Goal: Information Seeking & Learning: Learn about a topic

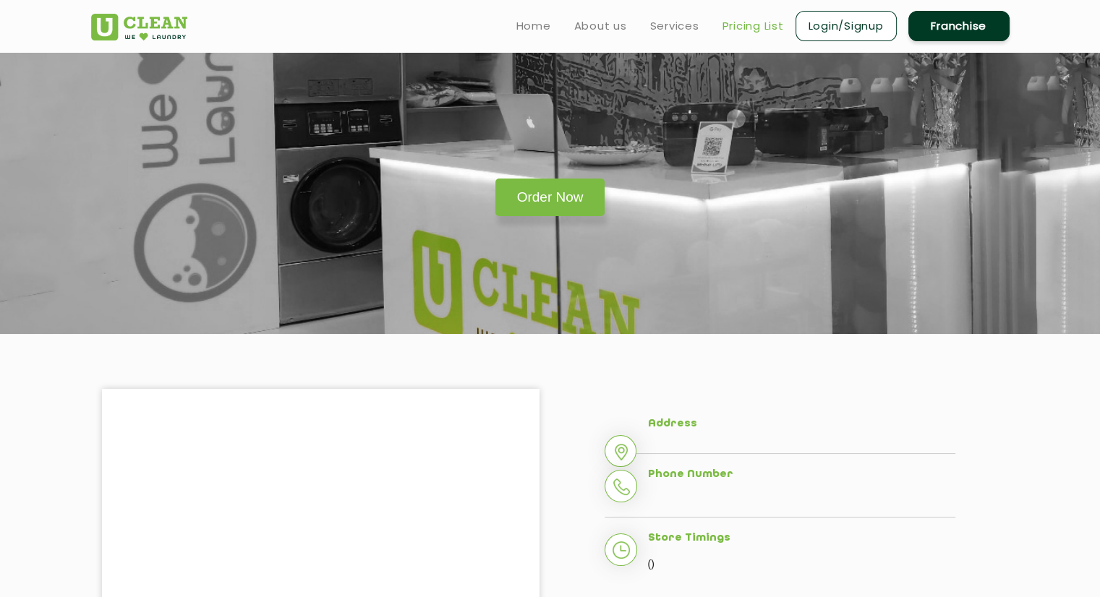
click at [751, 29] on link "Pricing List" at bounding box center [752, 25] width 61 height 17
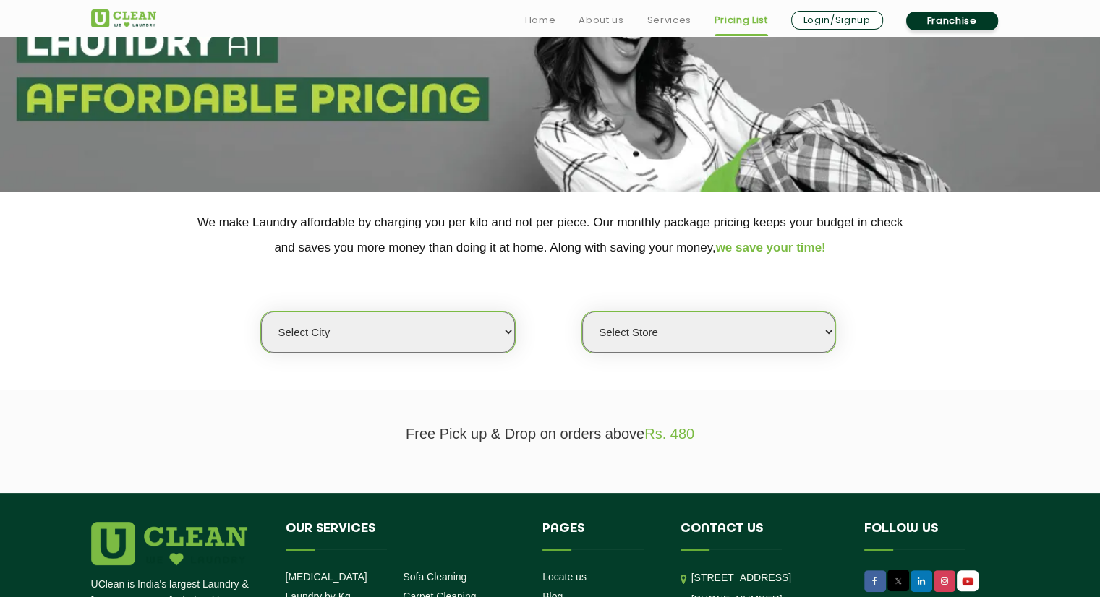
scroll to position [145, 0]
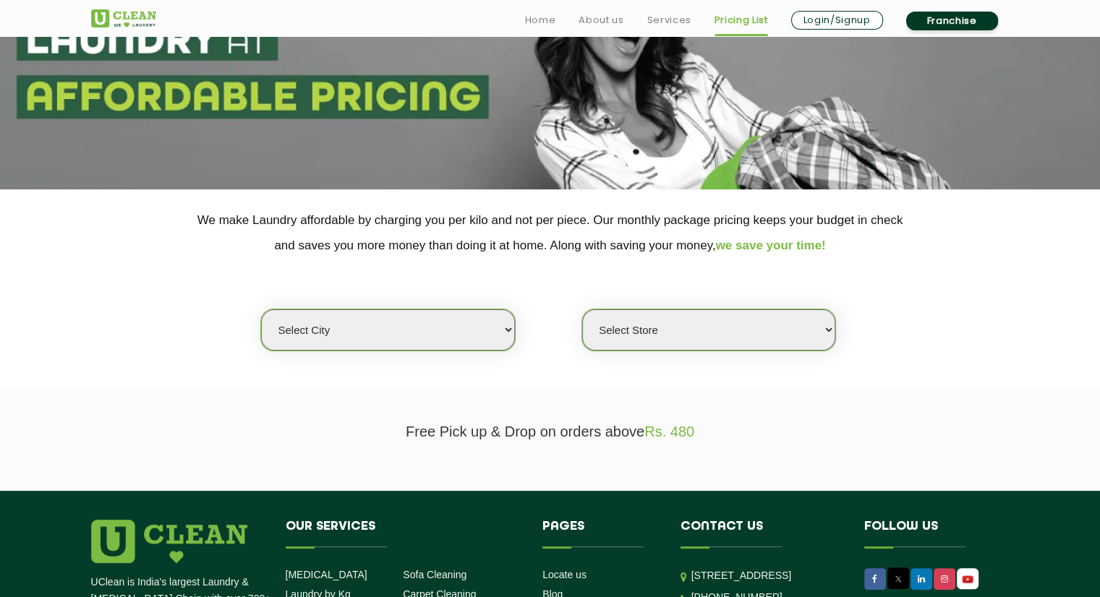
click at [498, 326] on select "Select city" at bounding box center [387, 330] width 253 height 41
click at [574, 258] on div "Select city Select Store" at bounding box center [550, 304] width 940 height 93
click at [648, 354] on section "We make Laundry affordable by charging you per kilo and not per piece. Our mont…" at bounding box center [550, 288] width 1100 height 198
click at [652, 335] on select "Select Store" at bounding box center [708, 330] width 253 height 41
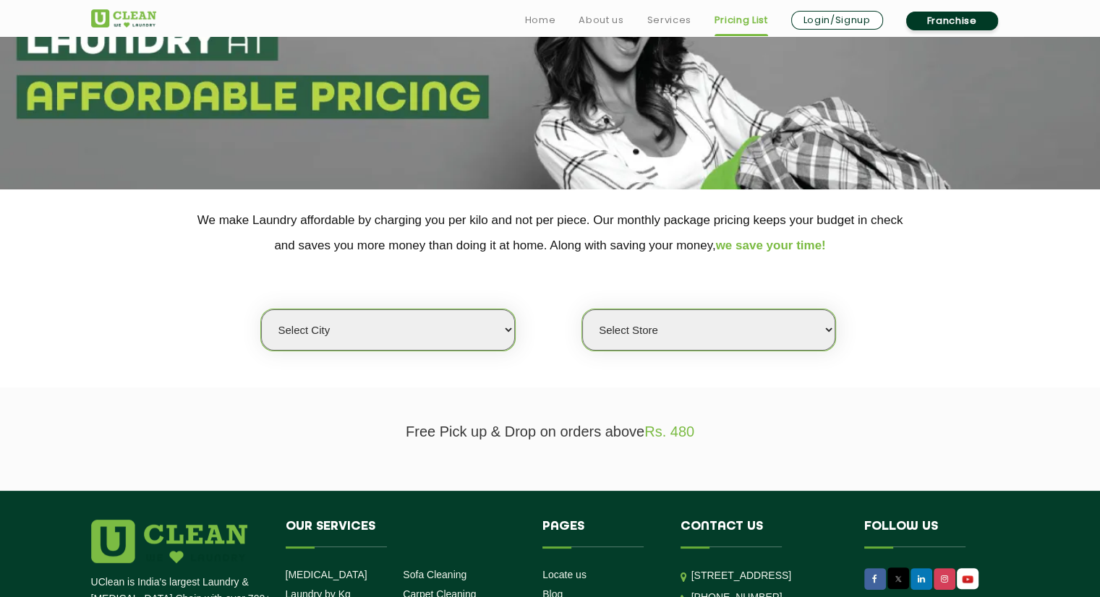
click at [652, 335] on select "Select Store" at bounding box center [708, 330] width 253 height 41
click at [565, 433] on p "Free Pick up & Drop on orders above Rs. 480" at bounding box center [550, 432] width 918 height 17
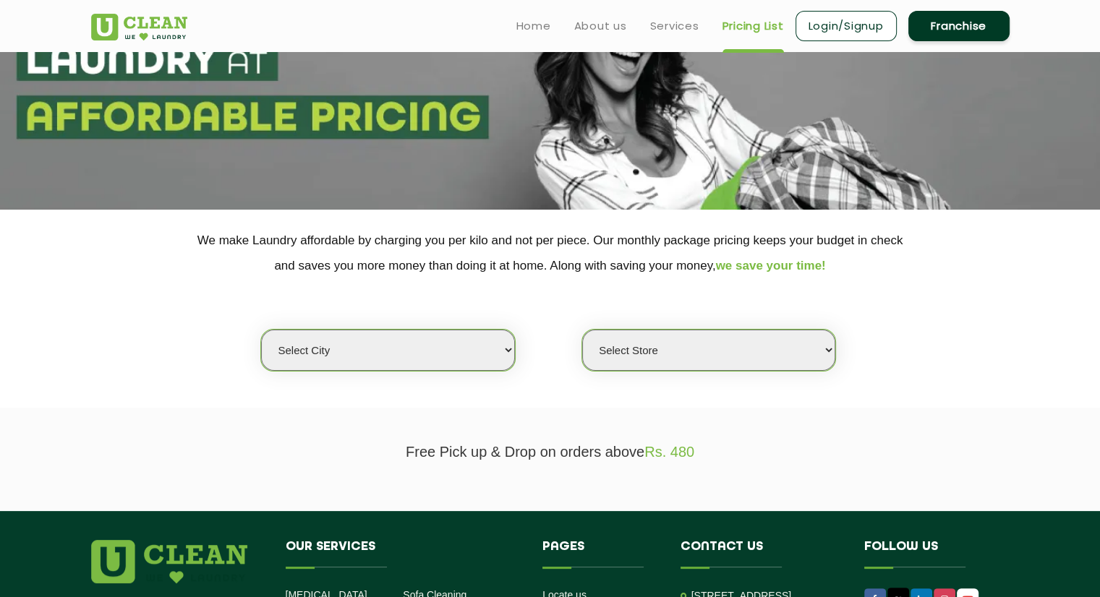
scroll to position [0, 0]
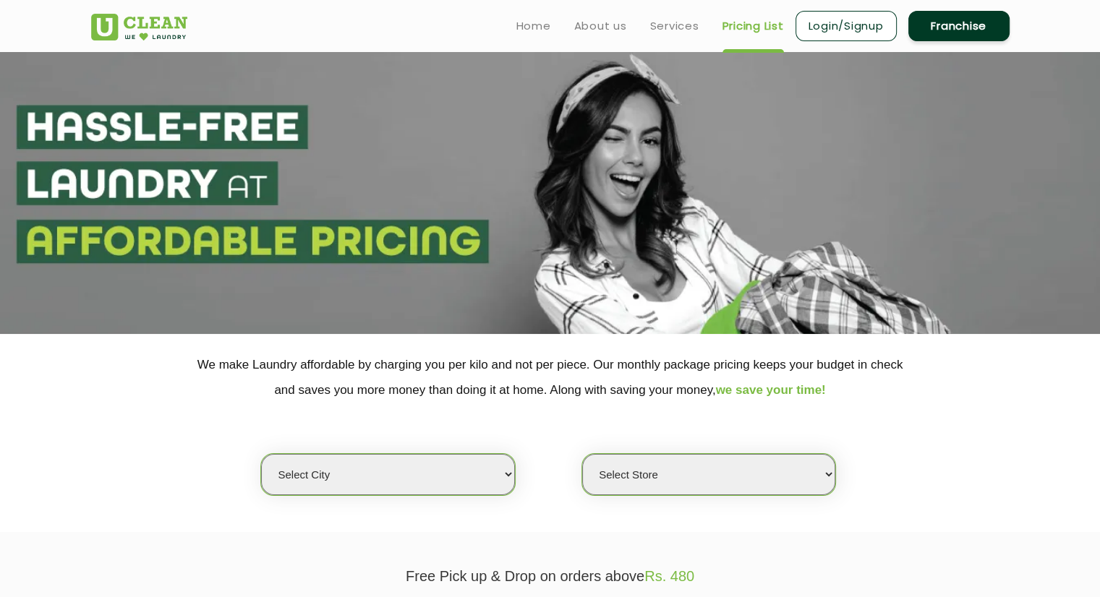
click at [764, 24] on link "Pricing List" at bounding box center [752, 25] width 61 height 17
click at [264, 198] on section at bounding box center [550, 193] width 1100 height 282
click at [784, 391] on span "we save your time!" at bounding box center [771, 390] width 110 height 14
click at [730, 367] on p "We make Laundry affordable by charging you per kilo and not per piece. Our mont…" at bounding box center [550, 377] width 918 height 51
click at [487, 472] on select "Select city [GEOGRAPHIC_DATA] [GEOGRAPHIC_DATA] [GEOGRAPHIC_DATA] [GEOGRAPHIC_D…" at bounding box center [387, 474] width 253 height 41
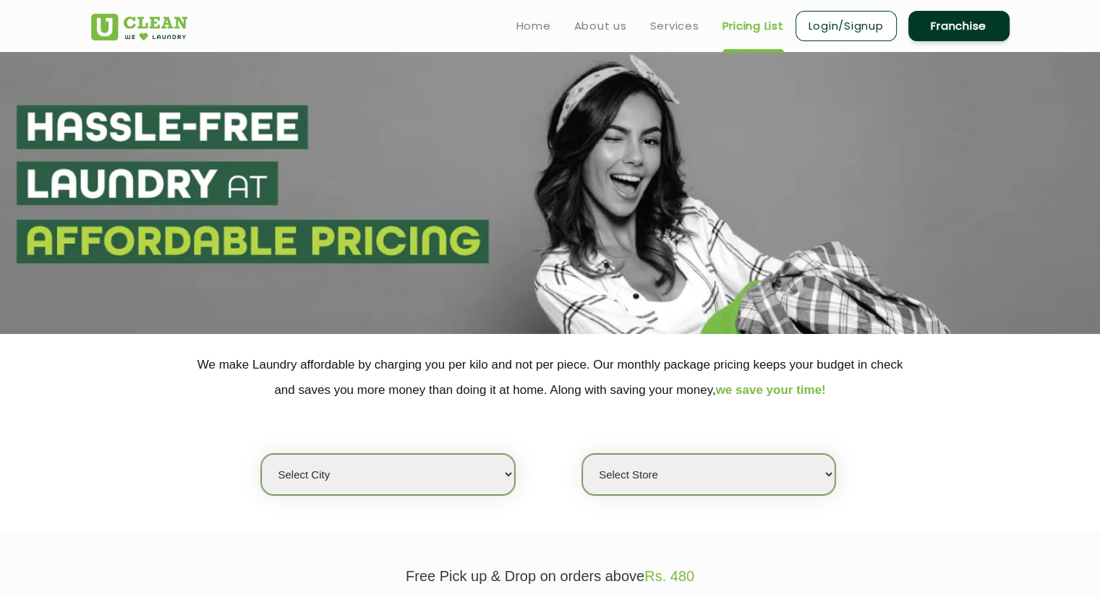
select select "1"
click at [261, 454] on select "Select city [GEOGRAPHIC_DATA] [GEOGRAPHIC_DATA] [GEOGRAPHIC_DATA] [GEOGRAPHIC_D…" at bounding box center [387, 474] width 253 height 41
click at [722, 466] on select "Select Store" at bounding box center [708, 474] width 253 height 41
click at [716, 406] on div "Select city [GEOGRAPHIC_DATA] [GEOGRAPHIC_DATA] [GEOGRAPHIC_DATA] [GEOGRAPHIC_D…" at bounding box center [550, 449] width 940 height 93
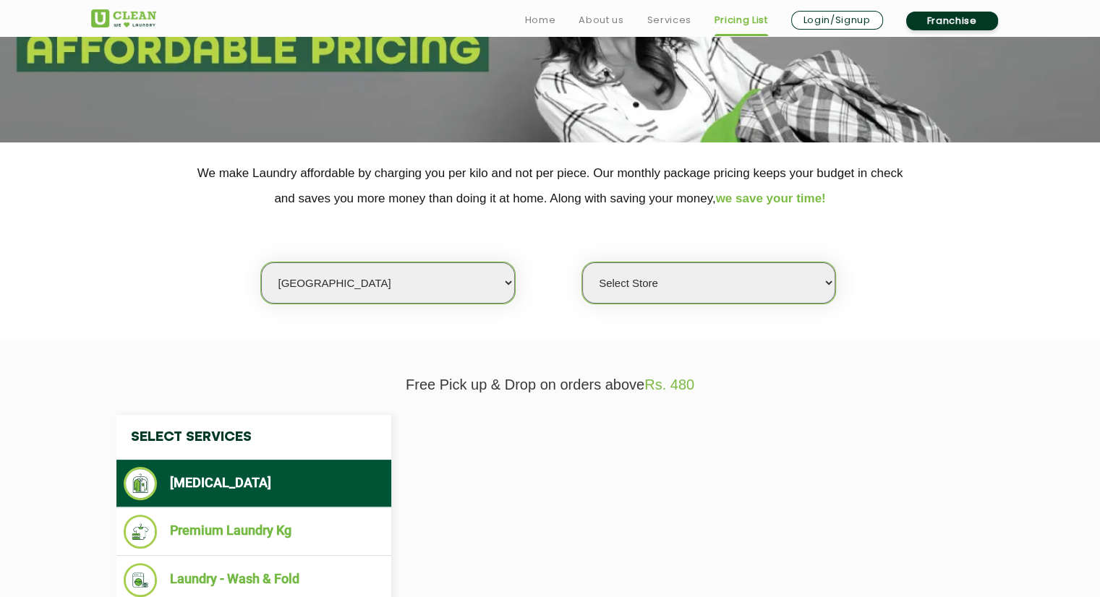
scroll to position [217, 0]
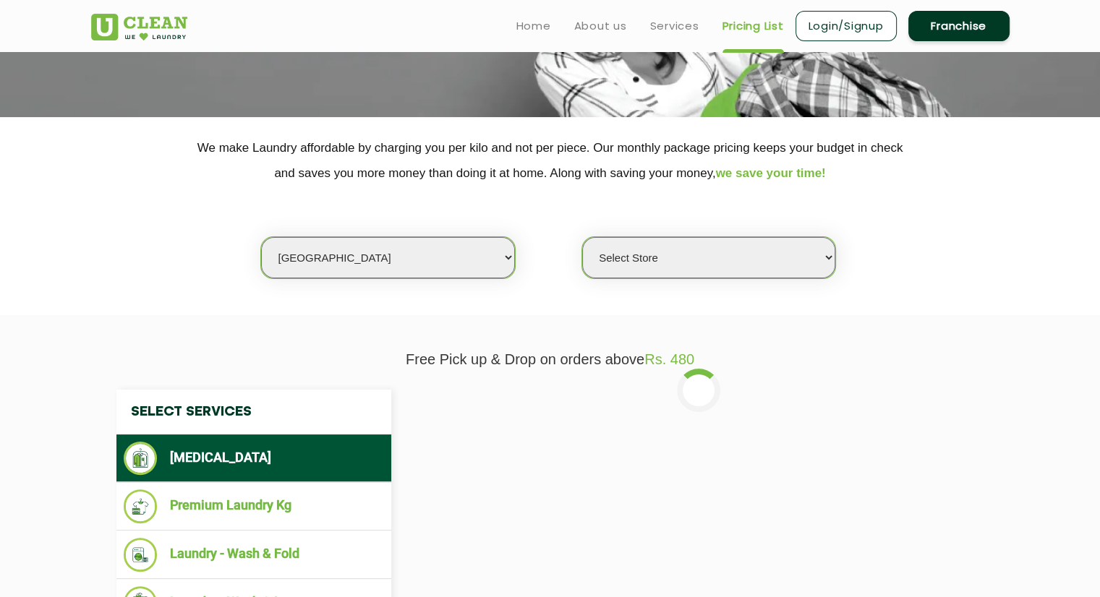
click at [743, 263] on select "Select Store [GEOGRAPHIC_DATA] [GEOGRAPHIC_DATA] 2 [GEOGRAPHIC_DATA] [PERSON_NA…" at bounding box center [708, 257] width 253 height 41
select select "2"
click at [582, 237] on select "Select Store [GEOGRAPHIC_DATA] [GEOGRAPHIC_DATA] 2 [GEOGRAPHIC_DATA] [PERSON_NA…" at bounding box center [708, 257] width 253 height 41
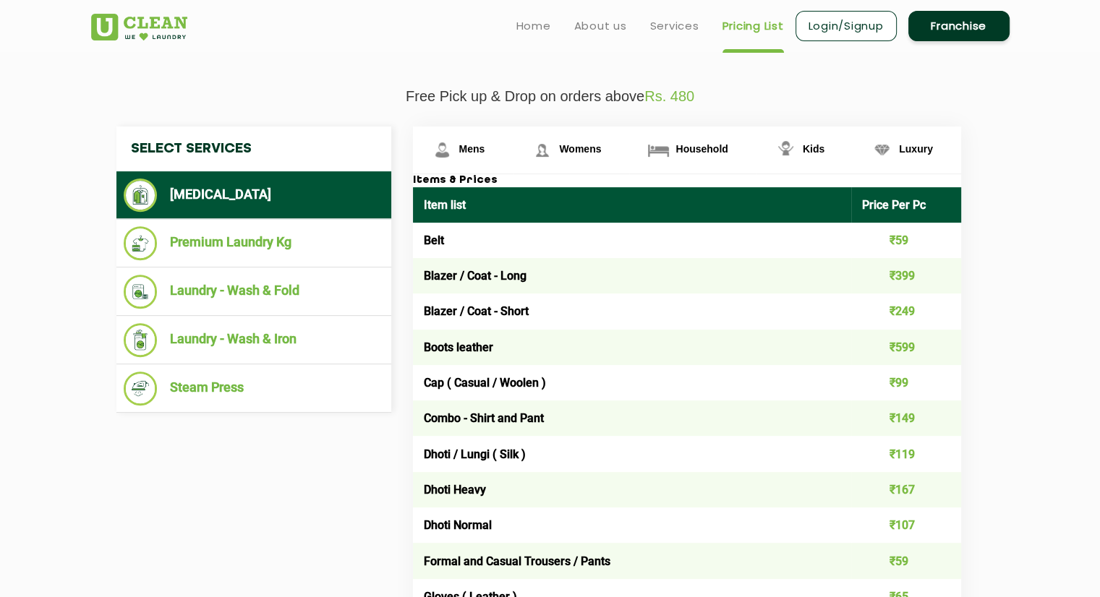
scroll to position [506, 0]
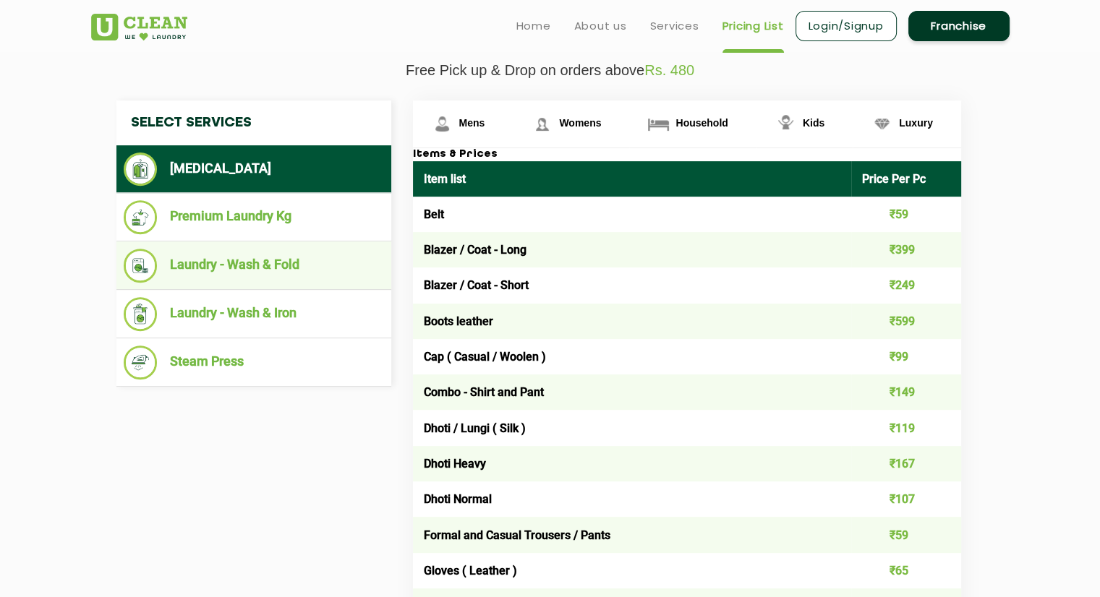
click at [245, 263] on li "Laundry - Wash & Fold" at bounding box center [254, 266] width 260 height 34
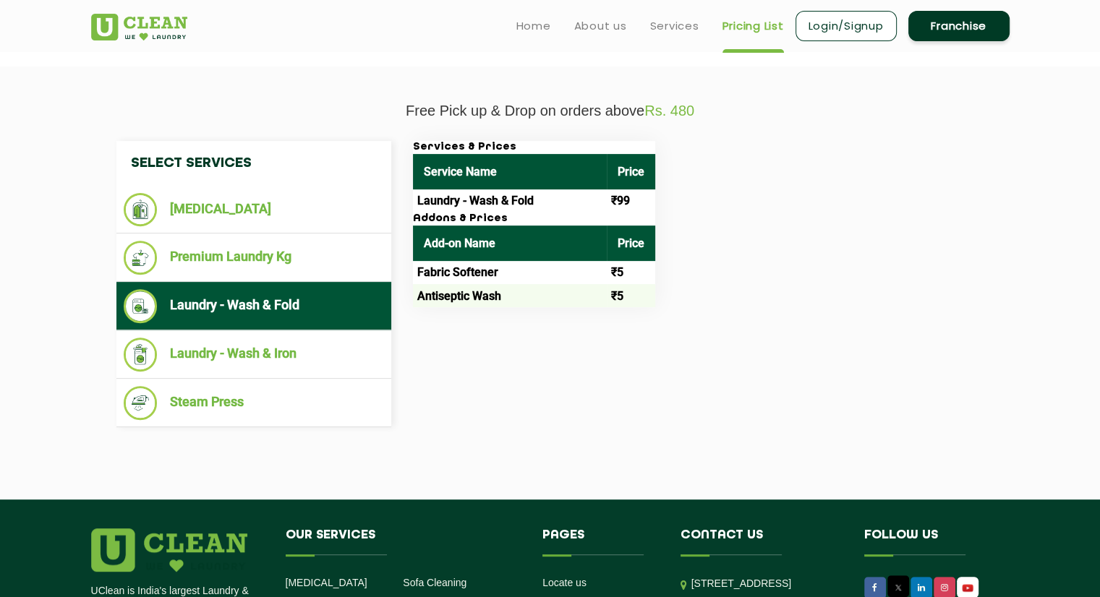
scroll to position [434, 0]
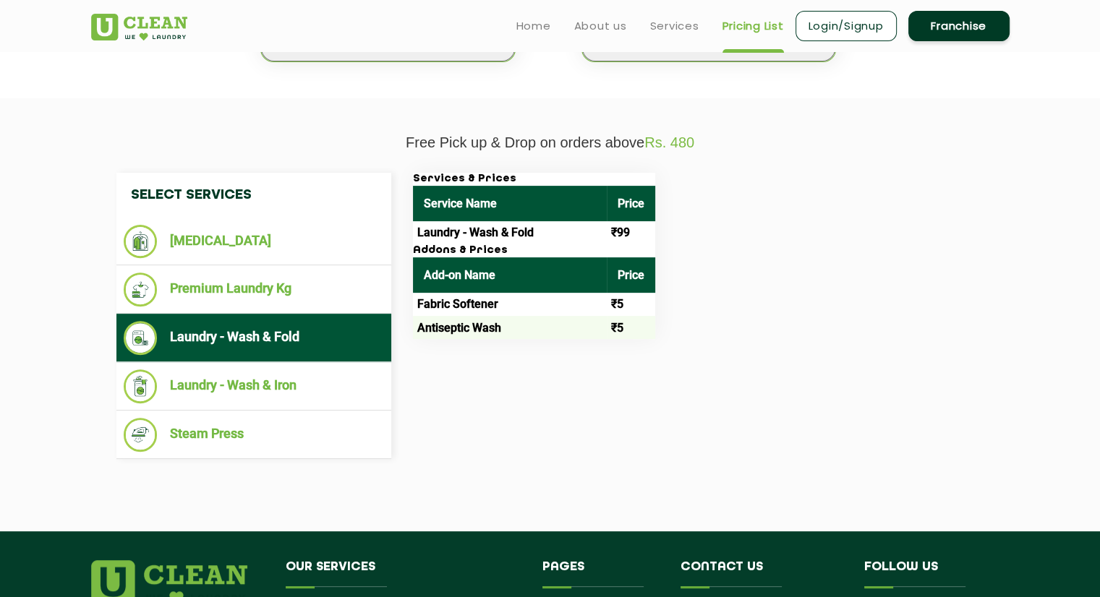
click at [485, 239] on td "Laundry - Wash & Fold" at bounding box center [510, 232] width 194 height 23
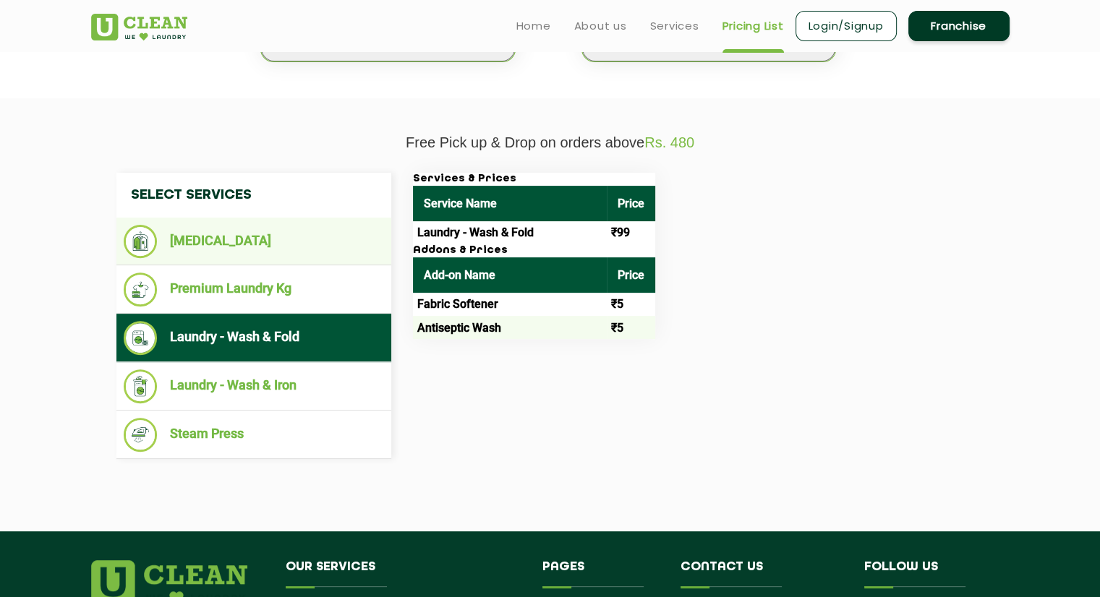
click at [213, 247] on li "[MEDICAL_DATA]" at bounding box center [254, 241] width 260 height 33
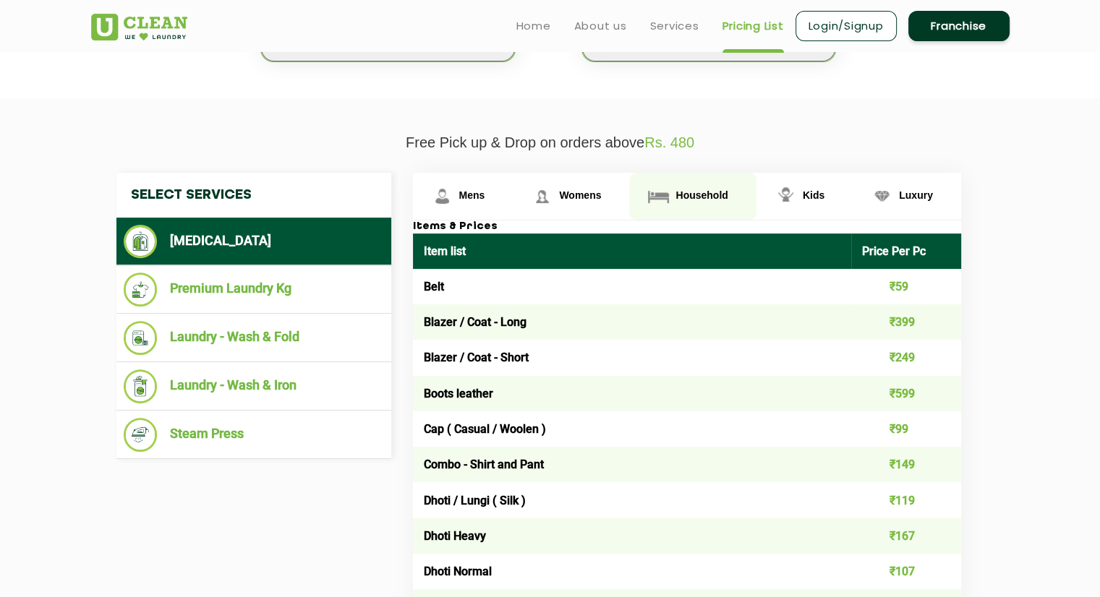
click at [688, 204] on link "Household" at bounding box center [692, 196] width 127 height 47
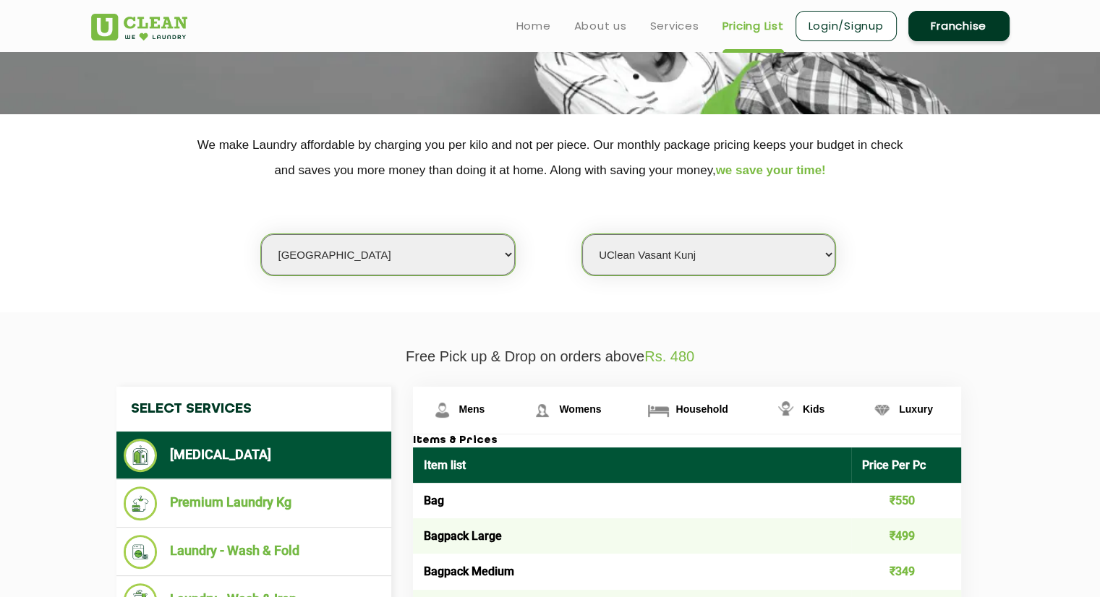
scroll to position [217, 0]
